Goal: Transaction & Acquisition: Purchase product/service

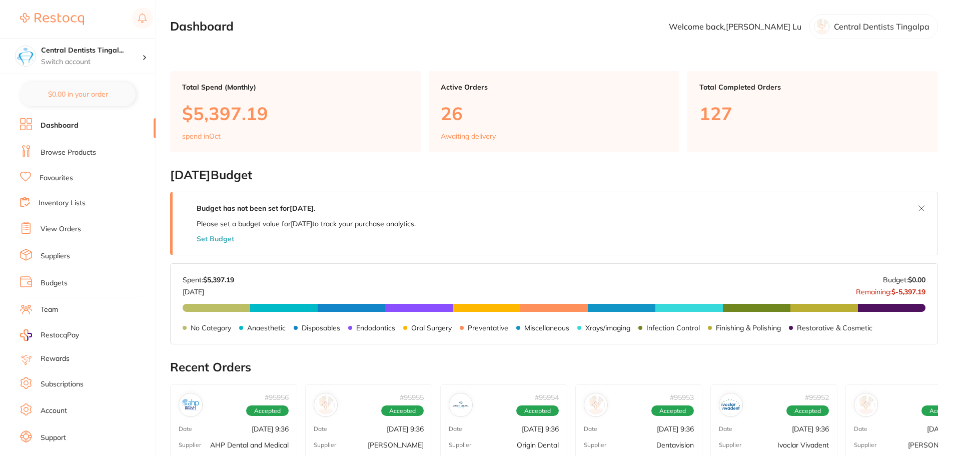
click at [76, 153] on link "Browse Products" at bounding box center [69, 153] width 56 height 10
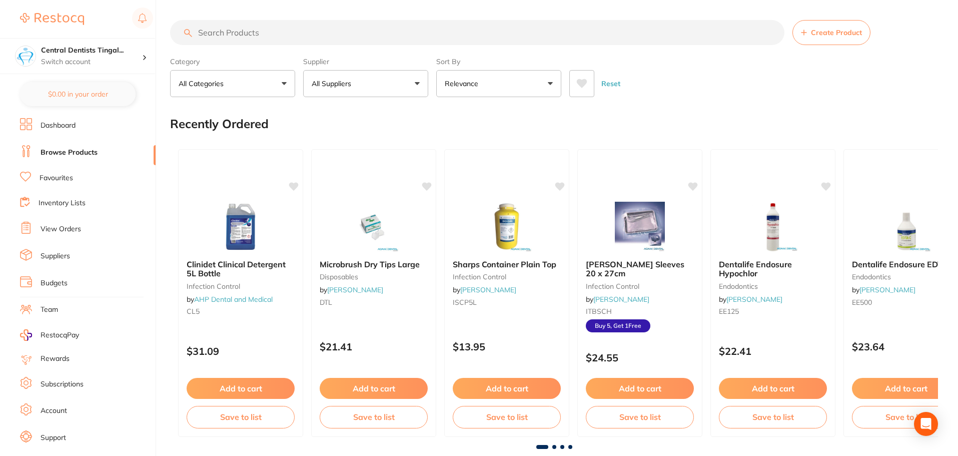
click at [371, 88] on button "All Suppliers" at bounding box center [365, 83] width 125 height 27
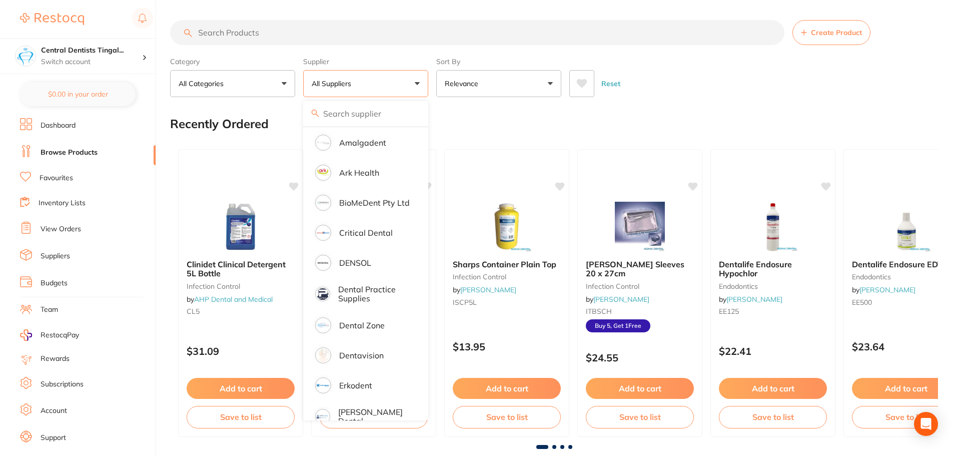
scroll to position [200, 0]
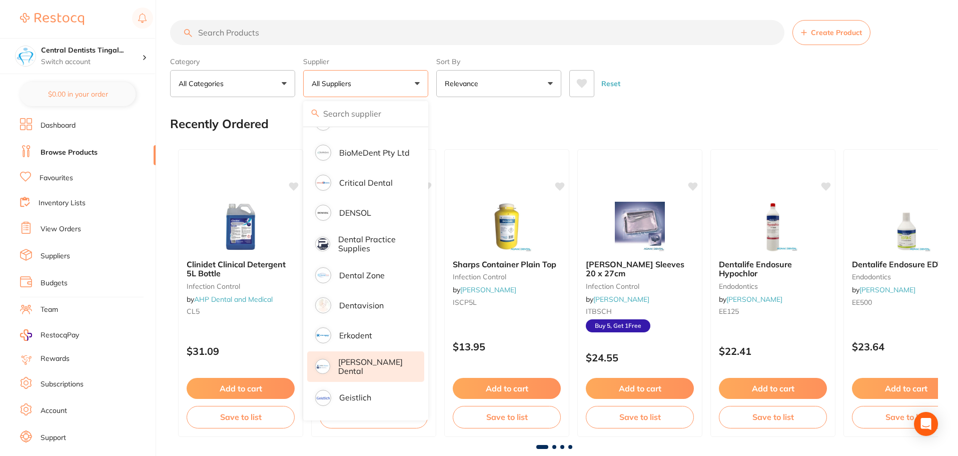
click at [377, 361] on p "[PERSON_NAME] Dental" at bounding box center [374, 366] width 72 height 19
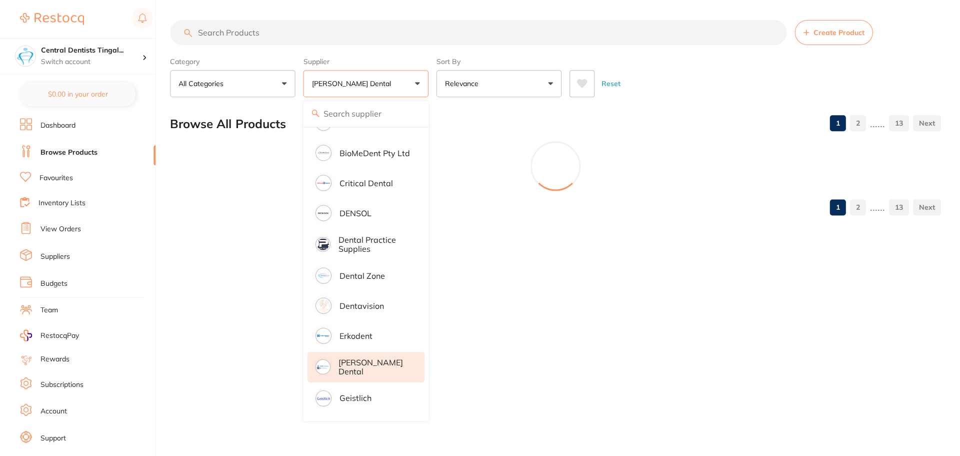
click at [305, 28] on input "search" at bounding box center [478, 32] width 616 height 25
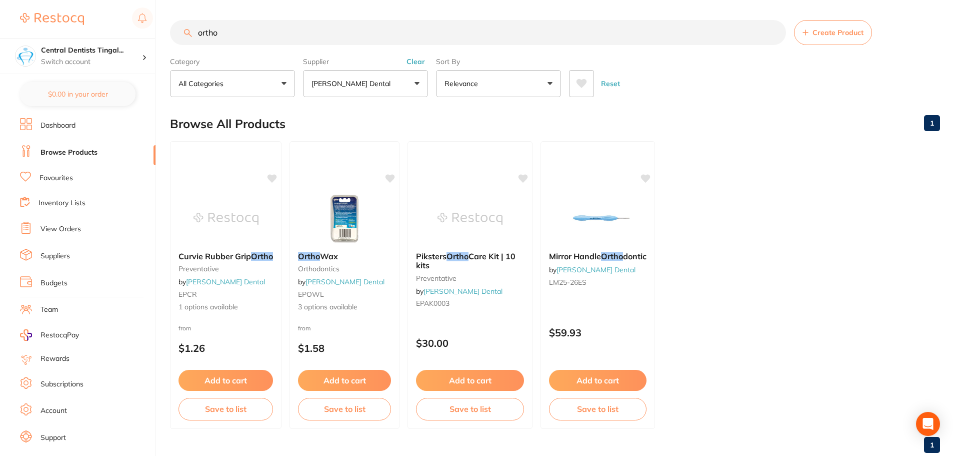
scroll to position [170, 0]
type input "ortho"
click at [466, 211] on img at bounding box center [470, 218] width 66 height 51
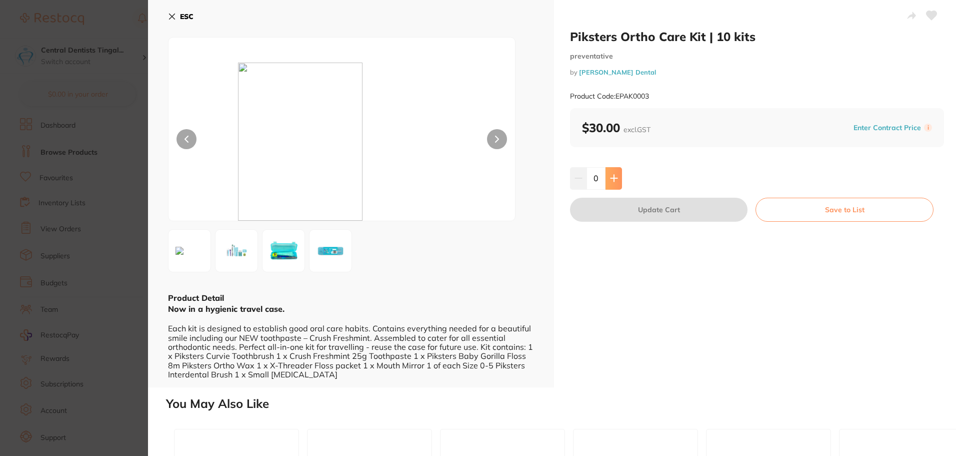
click at [613, 180] on icon at bounding box center [614, 178] width 7 height 7
type input "1"
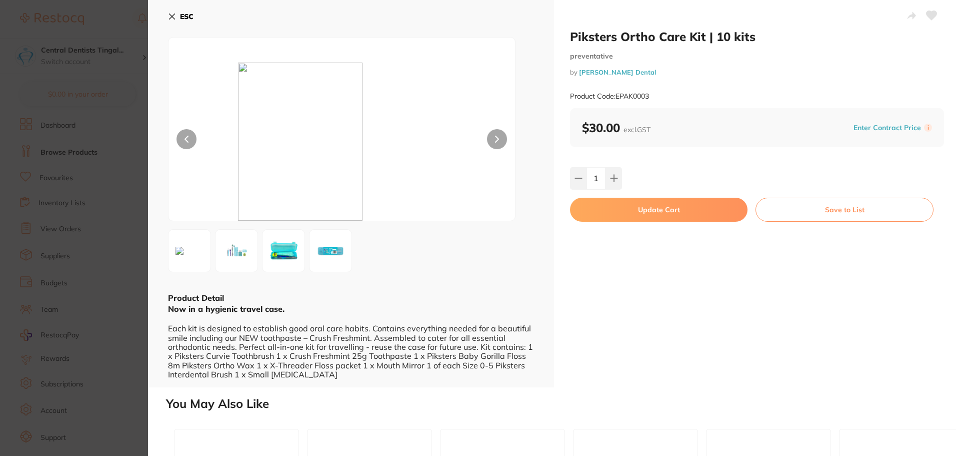
click at [623, 205] on button "Update Cart" at bounding box center [659, 210] width 178 height 24
checkbox input "false"
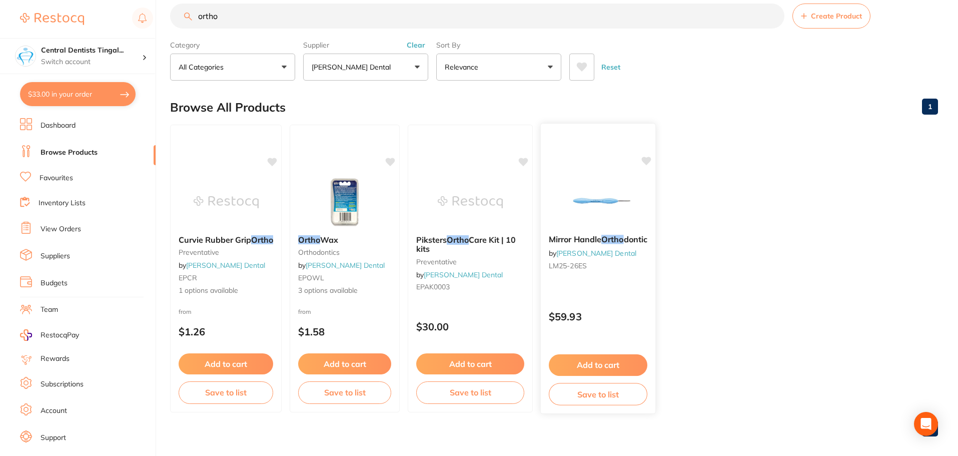
scroll to position [25, 0]
